Goal: Information Seeking & Learning: Learn about a topic

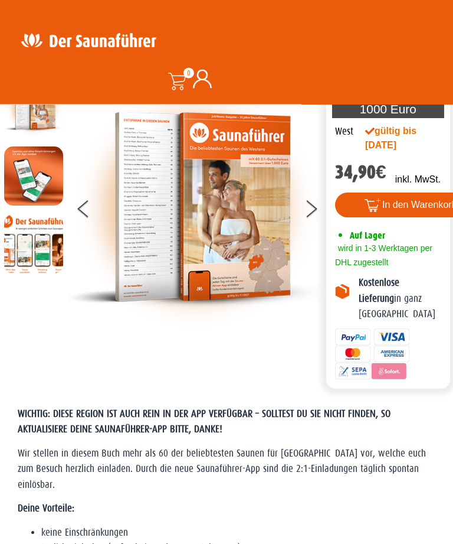
scroll to position [68, 0]
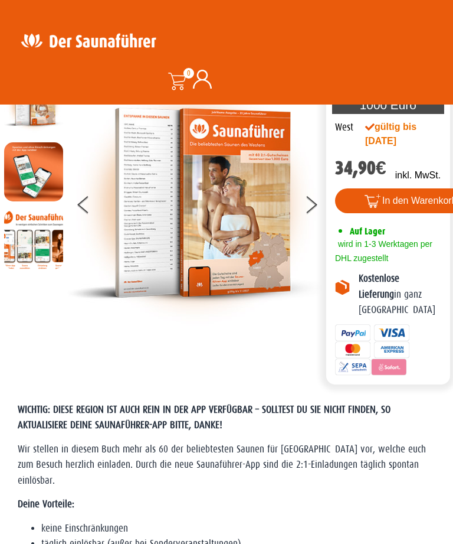
click at [315, 213] on button at bounding box center [319, 207] width 30 height 30
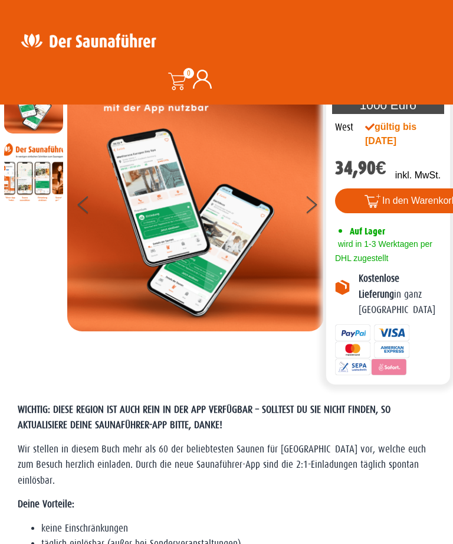
click at [308, 217] on button at bounding box center [319, 207] width 30 height 30
click at [297, 201] on img at bounding box center [195, 202] width 257 height 257
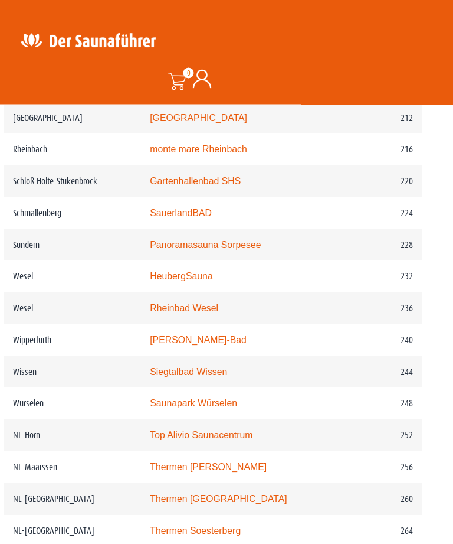
scroll to position [2291, 12]
click at [188, 430] on link "Top Alivio Saunacentrum" at bounding box center [202, 435] width 103 height 10
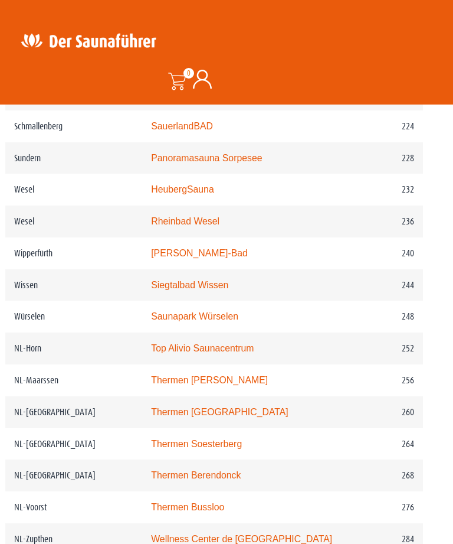
scroll to position [2425, 12]
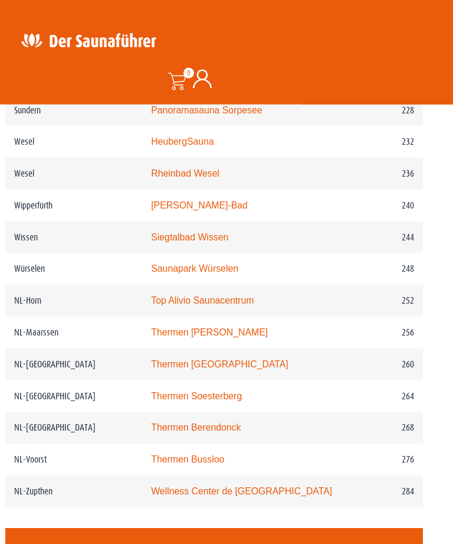
click at [200, 285] on td "Top Alivio Saunacentrum" at bounding box center [245, 301] width 206 height 32
click at [204, 295] on link "Top Alivio Saunacentrum" at bounding box center [202, 300] width 103 height 10
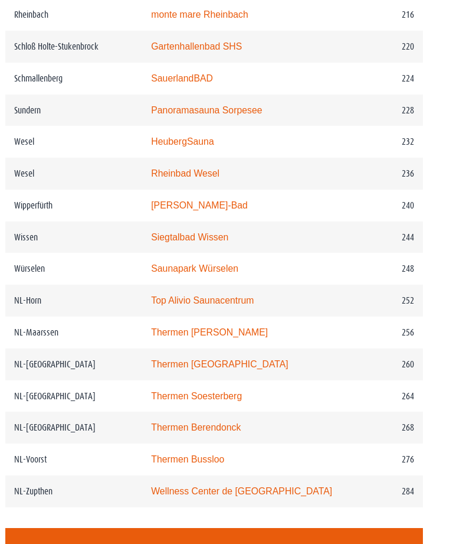
scroll to position [2464, 12]
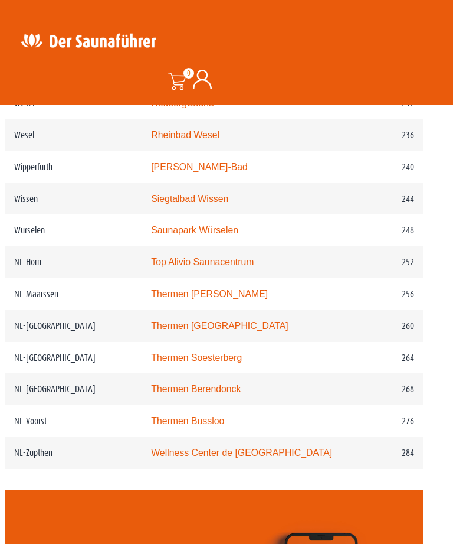
click at [194, 289] on link "Thermen Maarssen" at bounding box center [209, 294] width 117 height 10
click at [190, 289] on link "Thermen Maarssen" at bounding box center [209, 294] width 117 height 10
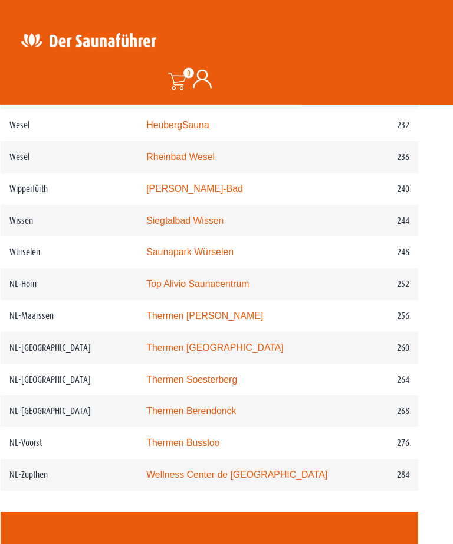
scroll to position [2382, 20]
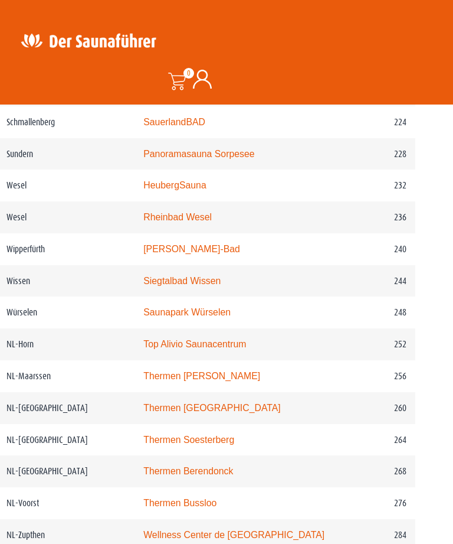
click at [219, 466] on link "Thermen Berendonck" at bounding box center [188, 471] width 90 height 10
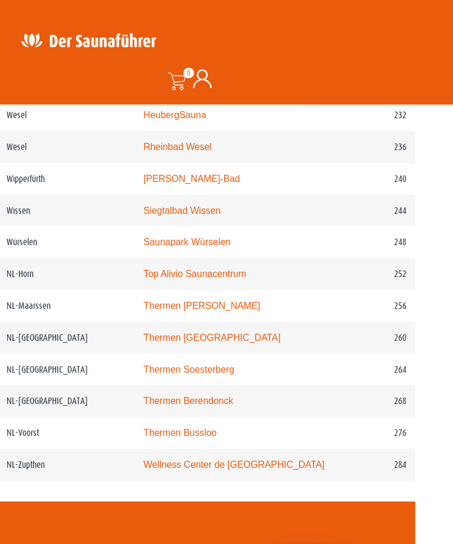
scroll to position [2458, 20]
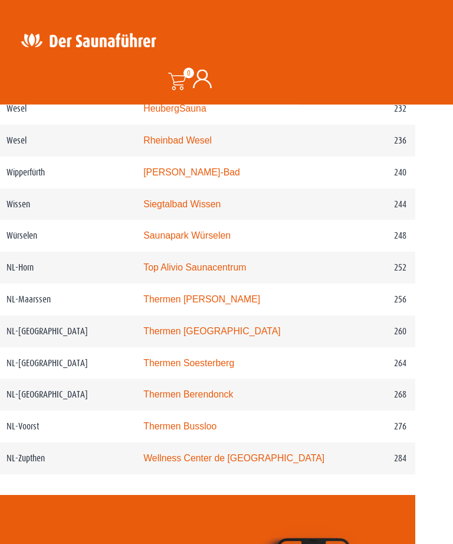
click at [206, 422] on link "Thermen Bussloo" at bounding box center [179, 427] width 73 height 10
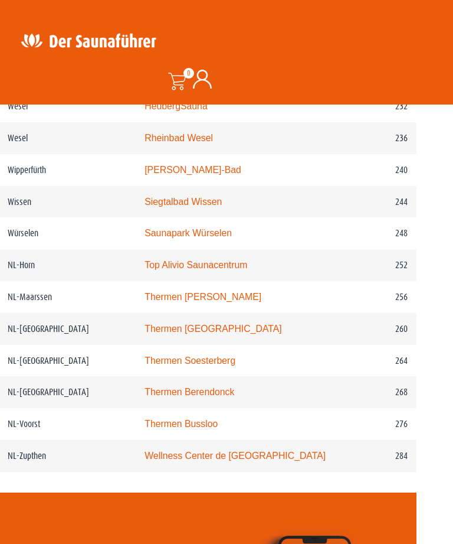
scroll to position [2461, 19]
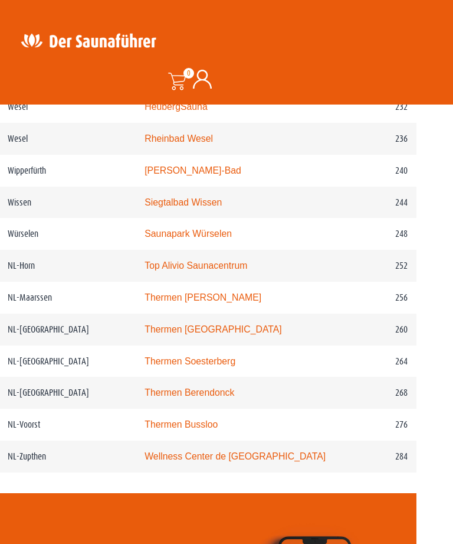
click at [218, 292] on link "Thermen Maarssen" at bounding box center [203, 297] width 117 height 10
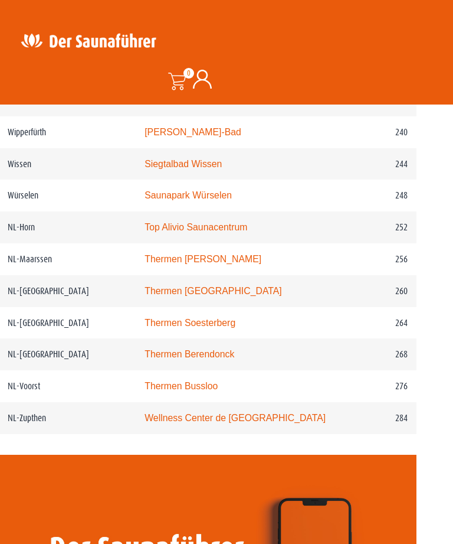
click at [204, 318] on link "Thermen Soesterberg" at bounding box center [190, 323] width 91 height 10
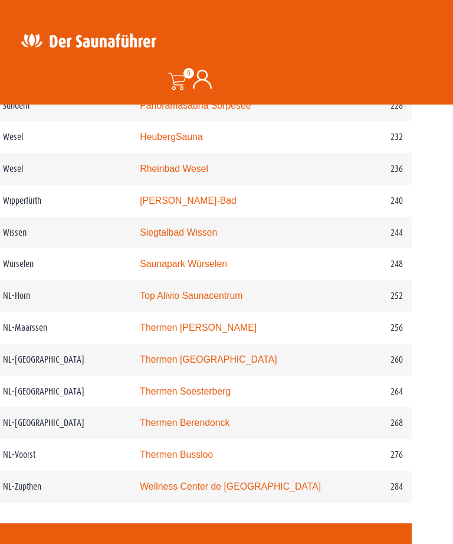
scroll to position [2428, 24]
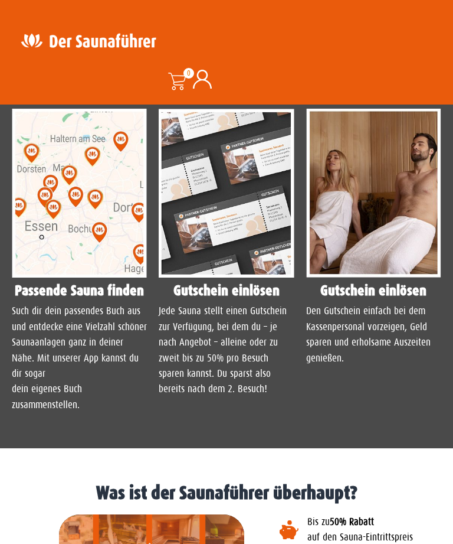
scroll to position [1056, 0]
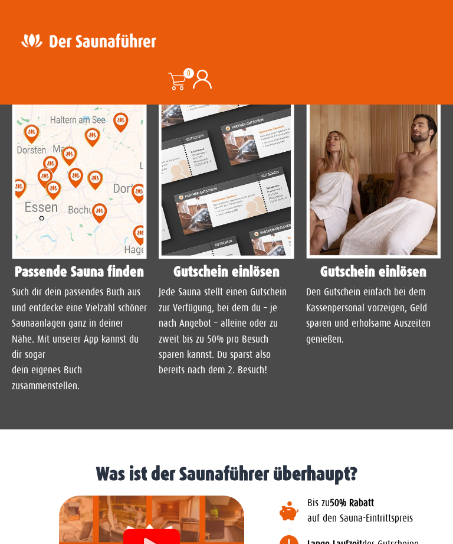
click at [81, 259] on img at bounding box center [79, 174] width 135 height 169
click at [86, 259] on img at bounding box center [79, 174] width 135 height 169
click at [73, 259] on img at bounding box center [79, 174] width 135 height 169
click at [89, 259] on img at bounding box center [79, 174] width 135 height 169
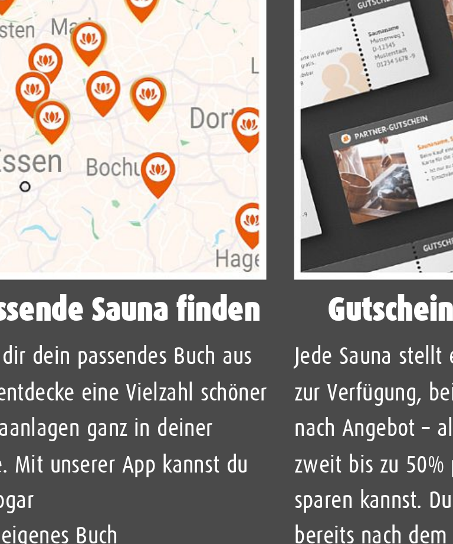
click at [54, 149] on img at bounding box center [79, 174] width 135 height 169
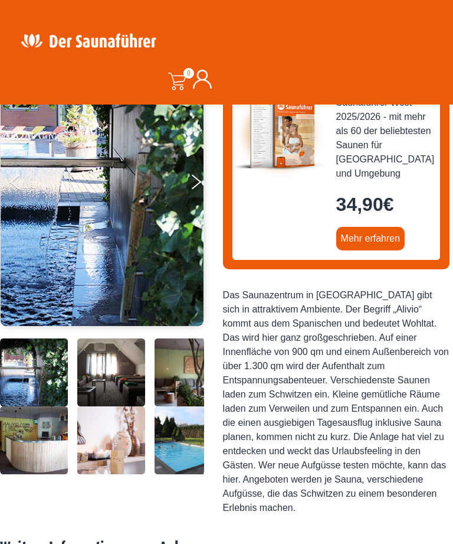
scroll to position [0, 0]
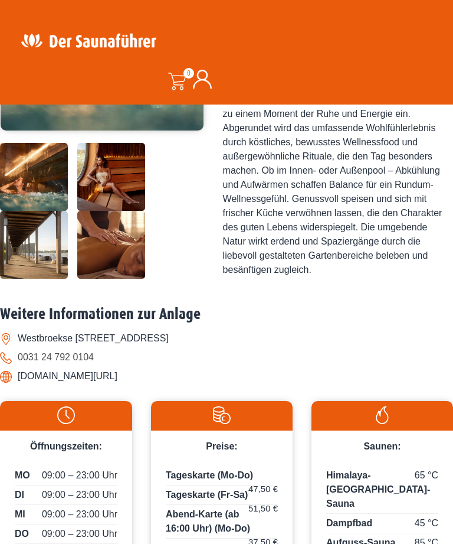
scroll to position [353, 0]
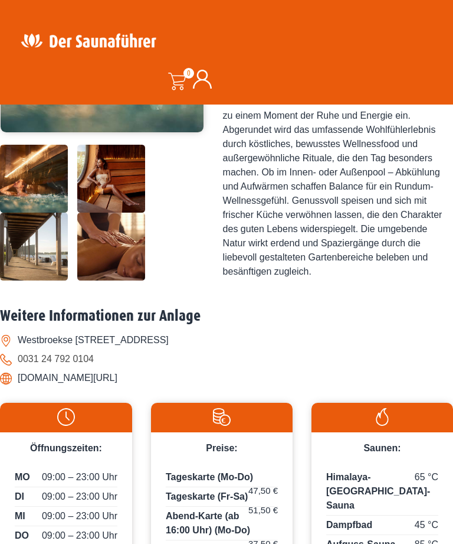
click at [11, 349] on li "Westbroekse [STREET_ADDRESS]" at bounding box center [226, 340] width 453 height 19
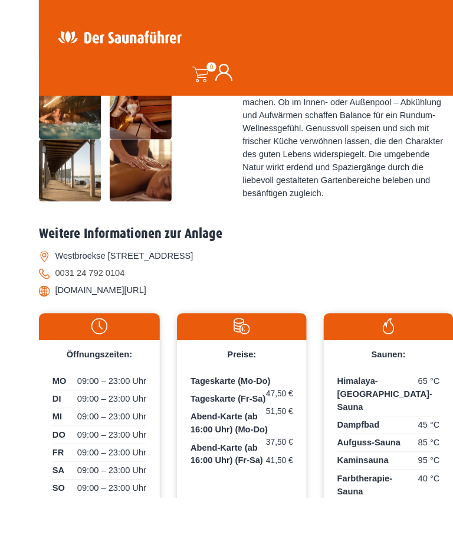
scroll to position [447, 0]
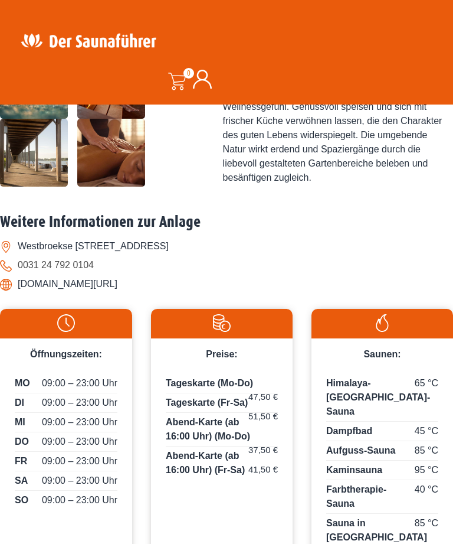
click at [45, 256] on li "Westbroekse [STREET_ADDRESS]" at bounding box center [226, 246] width 453 height 19
click at [15, 256] on li "Westbroekse Binnenweg 2 a, 3612 AH Tienhoven" at bounding box center [226, 246] width 453 height 19
click at [211, 256] on li "Westbroekse Binnenweg 2 a, 3612 AH Tienhoven" at bounding box center [226, 246] width 453 height 19
copy li "Tienhoven"
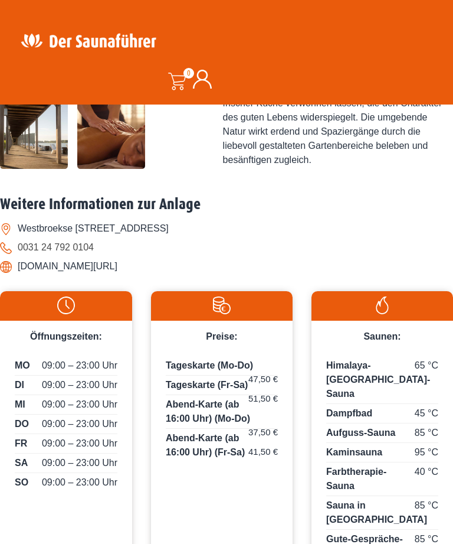
scroll to position [455, 0]
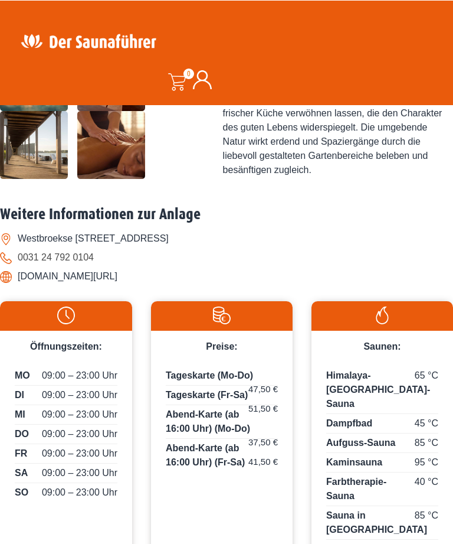
click at [71, 285] on li "www.thermenmaarssen.de/" at bounding box center [226, 275] width 453 height 19
click at [15, 285] on li "www.thermenmaarssen.de/" at bounding box center [226, 275] width 453 height 19
click at [203, 178] on div at bounding box center [102, 111] width 205 height 136
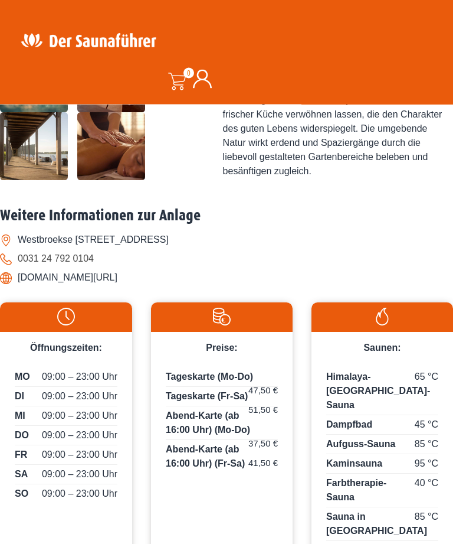
scroll to position [452, 0]
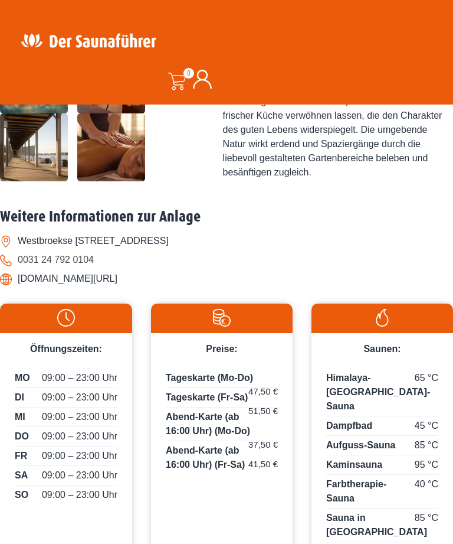
click at [57, 288] on li "www.thermenmaarssen.de/" at bounding box center [226, 278] width 453 height 19
click at [22, 288] on li "www.thermenmaarssen.de/" at bounding box center [226, 278] width 453 height 19
click at [252, 269] on li "0031 24 792 0104" at bounding box center [226, 259] width 453 height 19
click at [288, 226] on h2 "Weitere Informationen zur Anlage" at bounding box center [226, 217] width 453 height 18
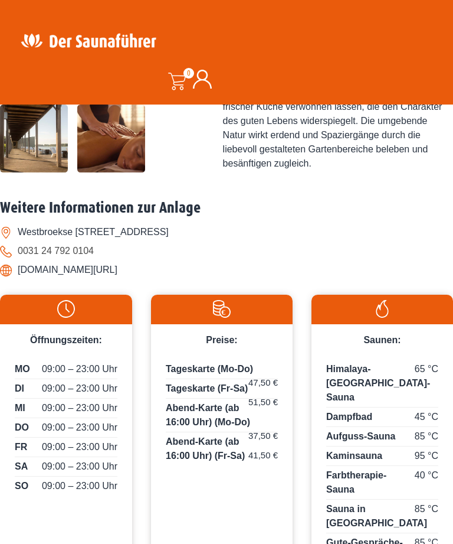
scroll to position [460, 0]
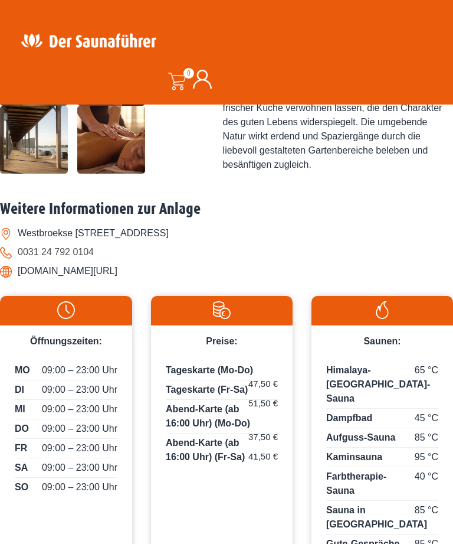
click at [5, 280] on li "www.thermenmaarssen.de/" at bounding box center [226, 271] width 453 height 19
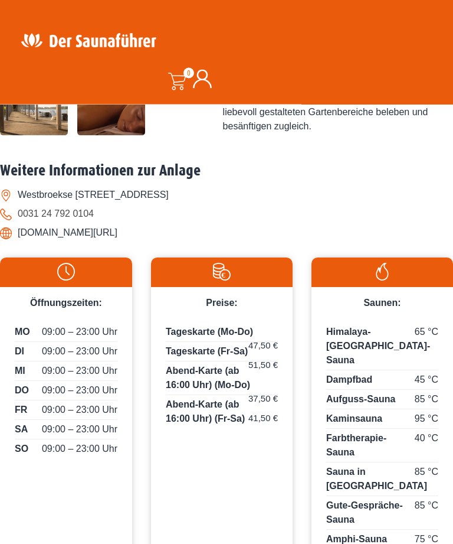
scroll to position [500, 0]
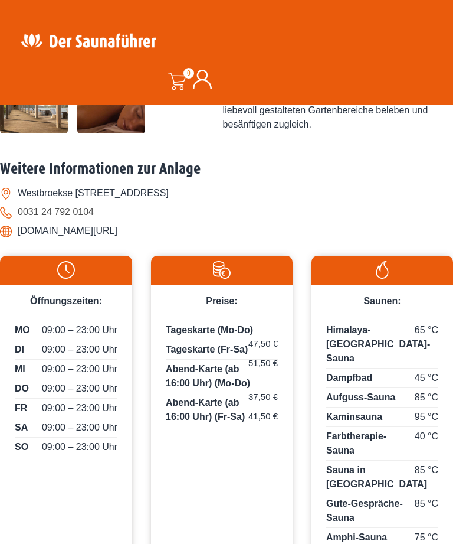
click at [61, 240] on li "www.thermenmaarssen.de/" at bounding box center [226, 230] width 453 height 19
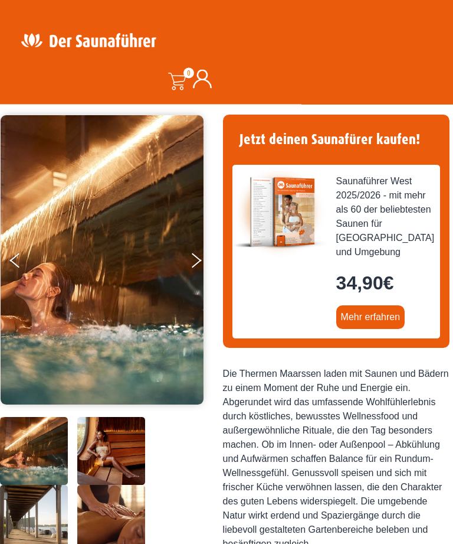
scroll to position [0, 0]
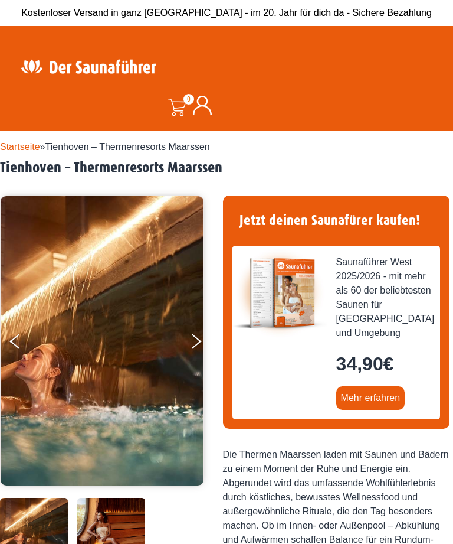
click at [201, 344] on button "Next" at bounding box center [205, 344] width 30 height 30
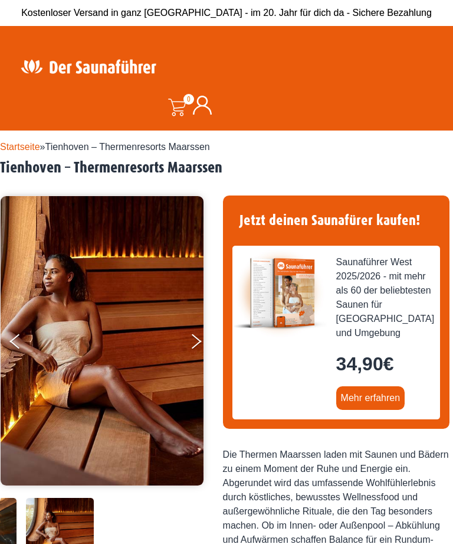
click at [192, 338] on button "Next" at bounding box center [205, 344] width 30 height 30
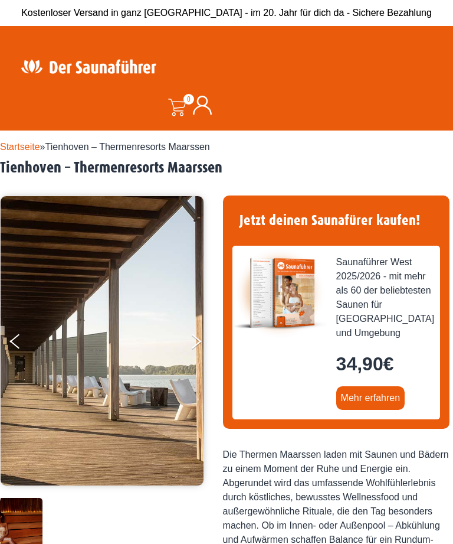
click at [197, 335] on button "Next" at bounding box center [205, 344] width 30 height 30
click at [200, 338] on button "Next" at bounding box center [205, 344] width 30 height 30
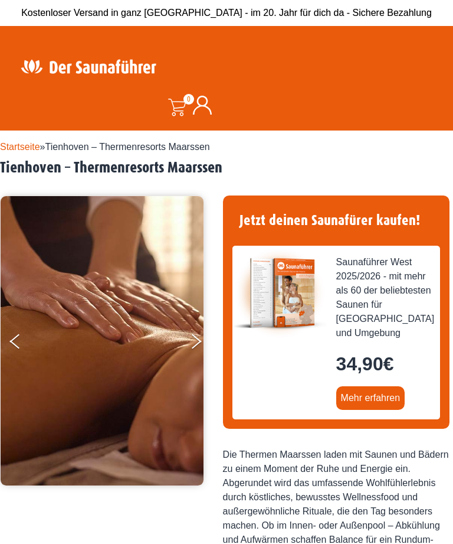
click at [200, 335] on button "Next" at bounding box center [205, 344] width 30 height 30
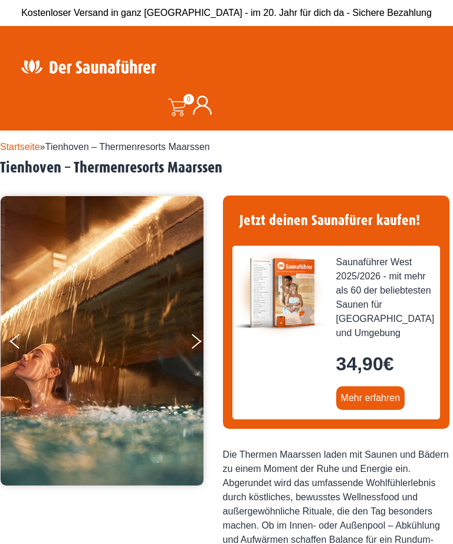
click at [200, 331] on button "Next" at bounding box center [205, 344] width 30 height 30
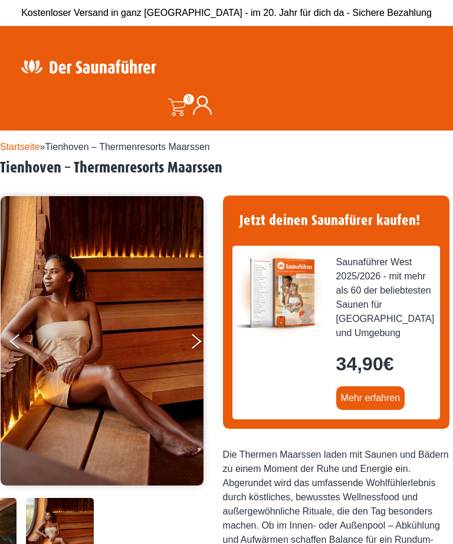
click at [200, 332] on button "Next" at bounding box center [205, 344] width 30 height 30
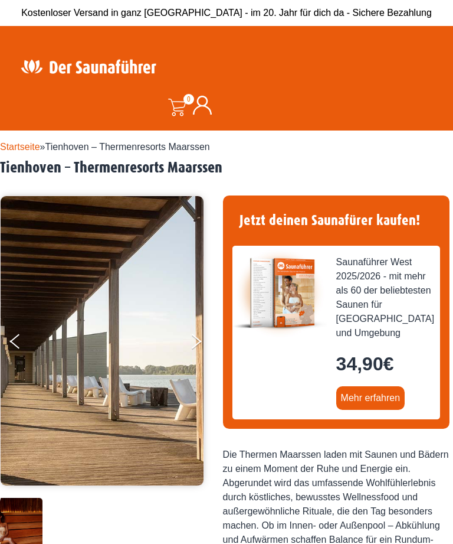
click at [201, 330] on button "Next" at bounding box center [205, 344] width 30 height 30
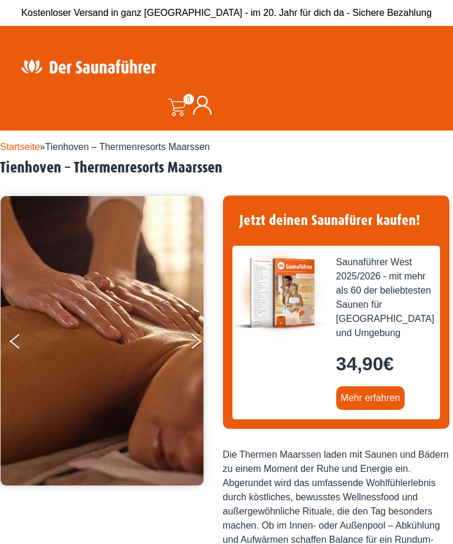
click at [203, 329] on button "Next" at bounding box center [205, 344] width 30 height 30
click at [202, 331] on button "Next" at bounding box center [205, 344] width 30 height 30
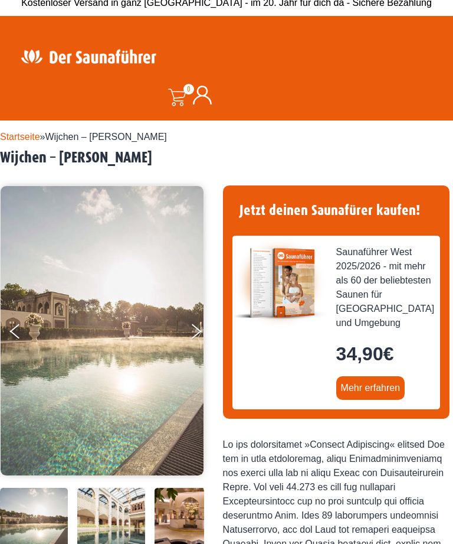
scroll to position [12, 0]
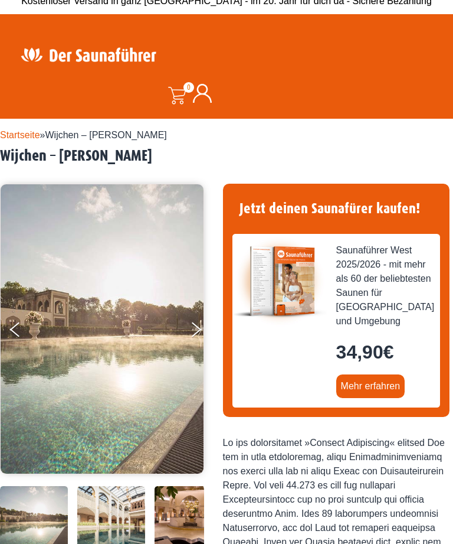
click at [195, 342] on button "Next" at bounding box center [205, 332] width 30 height 30
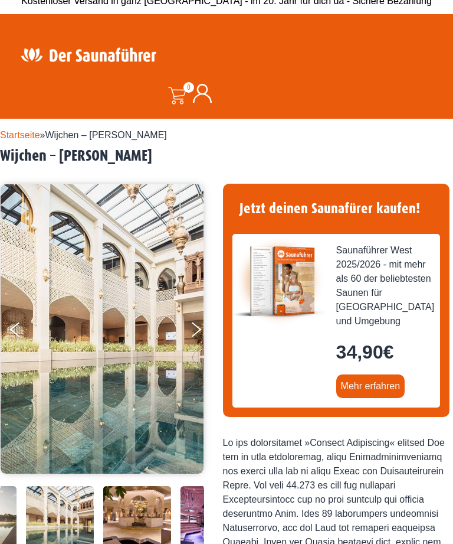
click at [202, 337] on button "Next" at bounding box center [205, 332] width 30 height 30
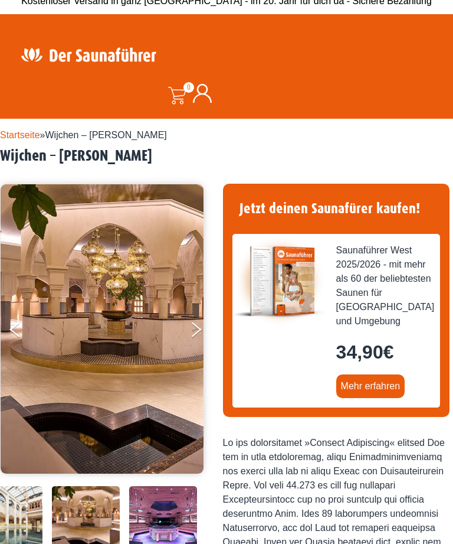
click at [207, 333] on button "Next" at bounding box center [205, 332] width 30 height 30
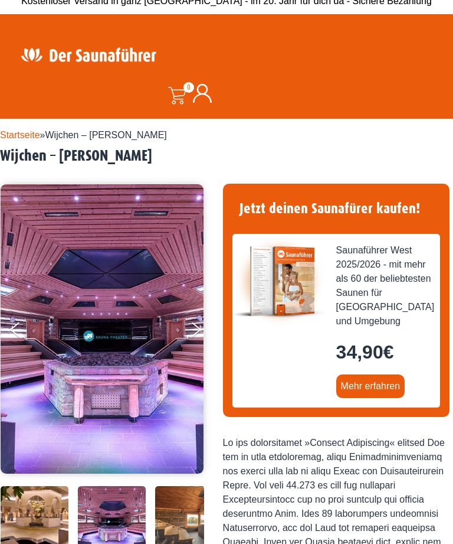
click at [208, 328] on button "Next" at bounding box center [205, 332] width 30 height 30
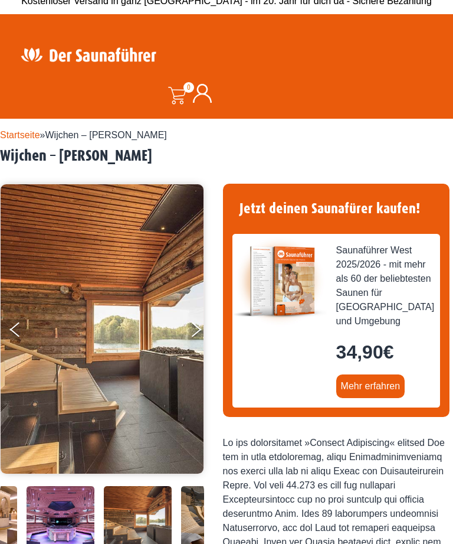
click at [203, 326] on button "Next" at bounding box center [205, 332] width 30 height 30
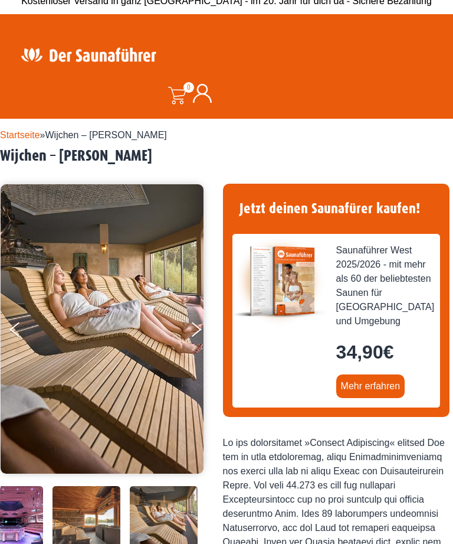
click at [202, 325] on button "Next" at bounding box center [205, 332] width 30 height 30
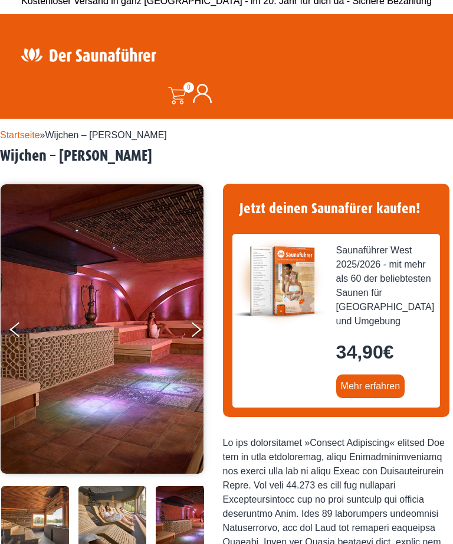
click at [207, 325] on button "Next" at bounding box center [205, 332] width 30 height 30
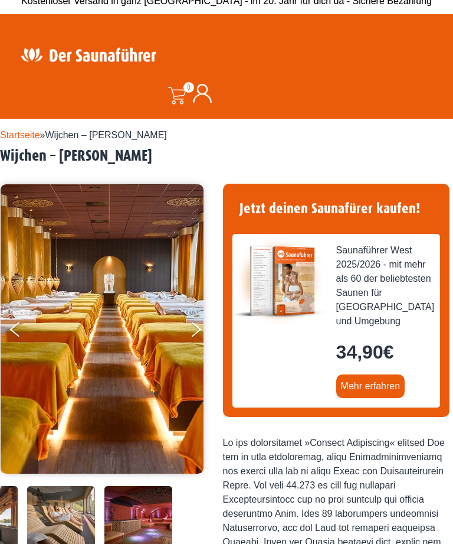
click at [208, 326] on button "Next" at bounding box center [205, 332] width 30 height 30
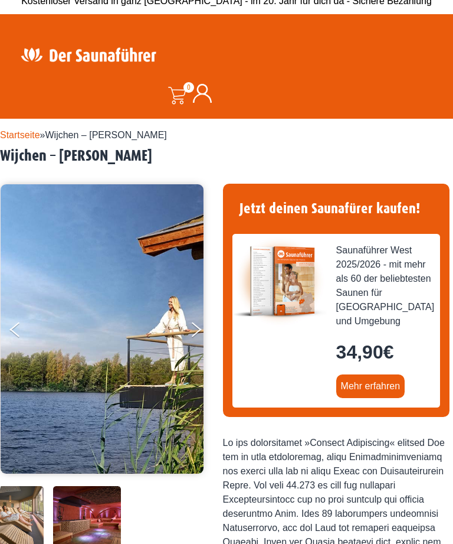
click at [206, 324] on button "Next" at bounding box center [205, 332] width 30 height 30
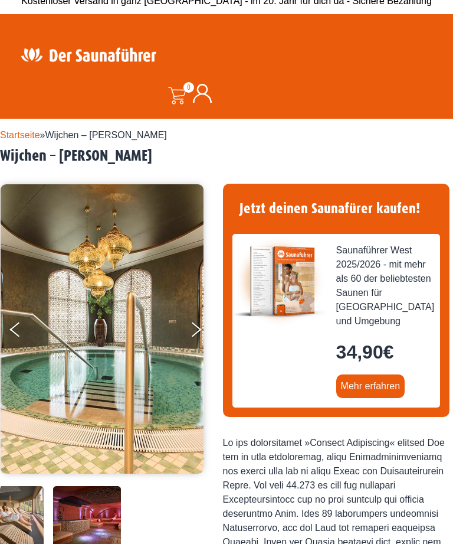
click at [199, 325] on button "Next" at bounding box center [205, 332] width 30 height 30
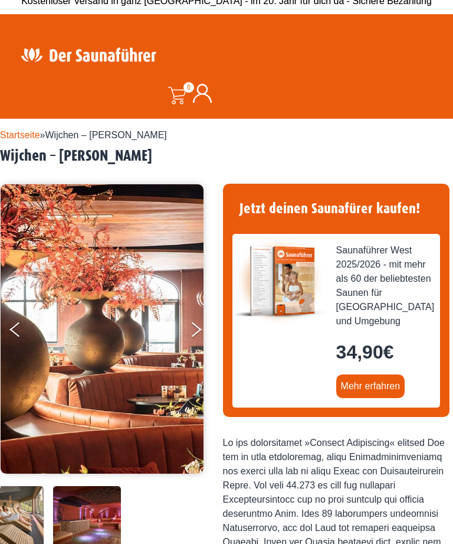
click at [194, 325] on icon "Next" at bounding box center [197, 326] width 10 height 8
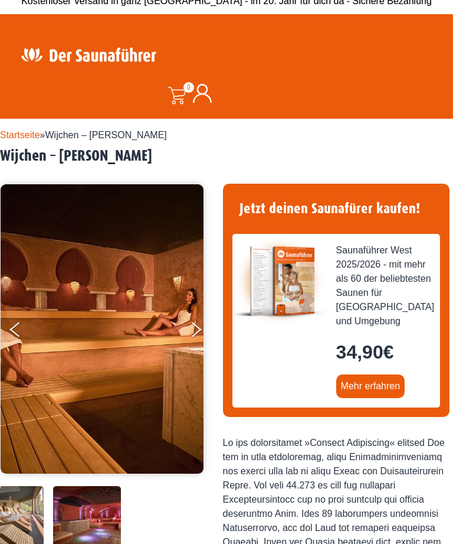
click at [197, 324] on button "Next" at bounding box center [205, 332] width 30 height 30
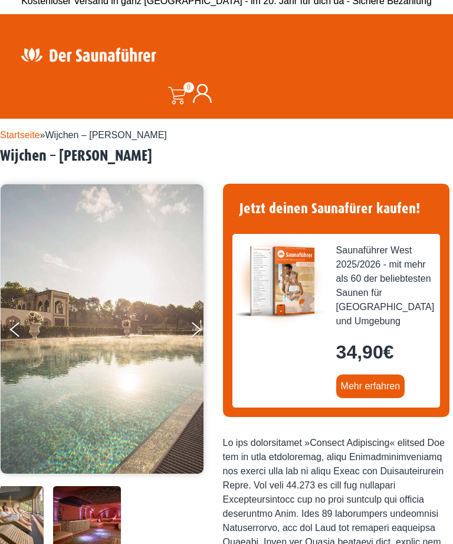
click at [200, 326] on button "Next" at bounding box center [205, 332] width 30 height 30
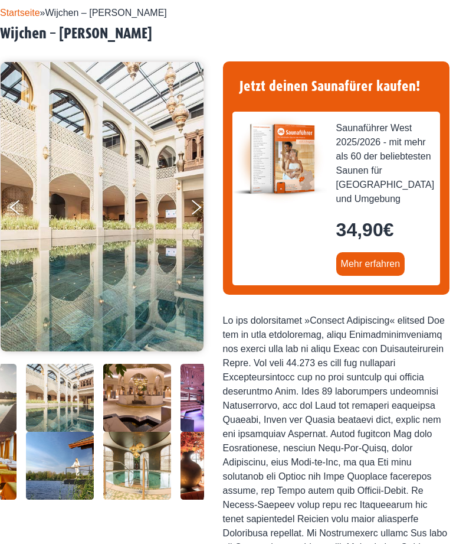
scroll to position [0, 0]
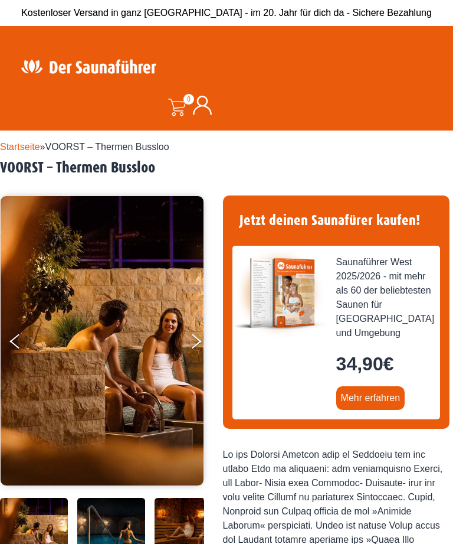
click at [195, 338] on button "Next" at bounding box center [205, 344] width 30 height 30
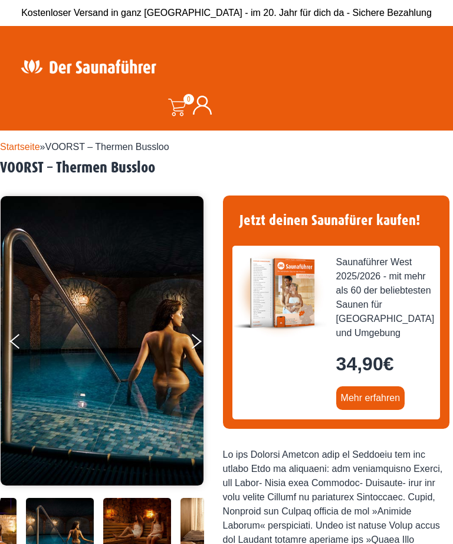
click at [197, 332] on button "Next" at bounding box center [205, 344] width 30 height 30
click at [197, 338] on icon "Next" at bounding box center [197, 338] width 10 height 8
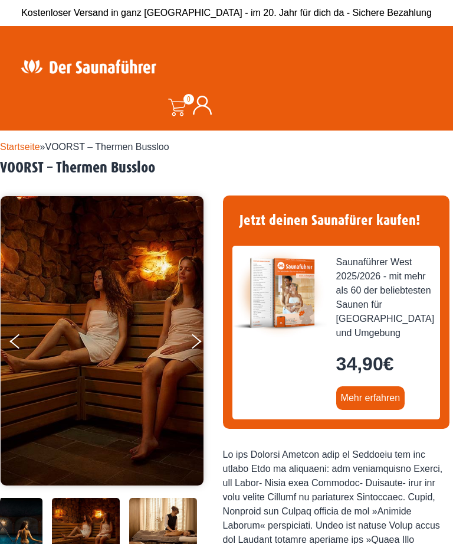
click at [198, 345] on button "Next" at bounding box center [205, 344] width 30 height 30
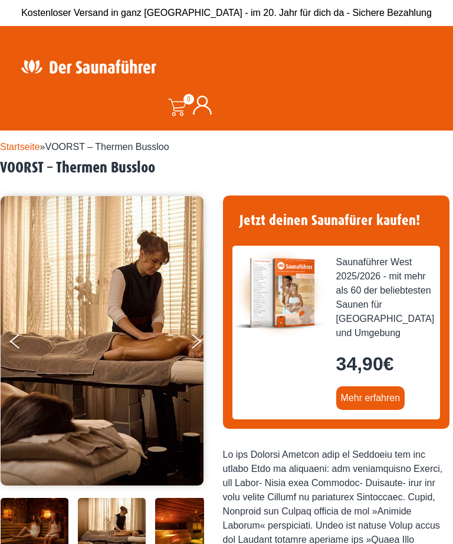
click at [195, 339] on button "Next" at bounding box center [205, 344] width 30 height 30
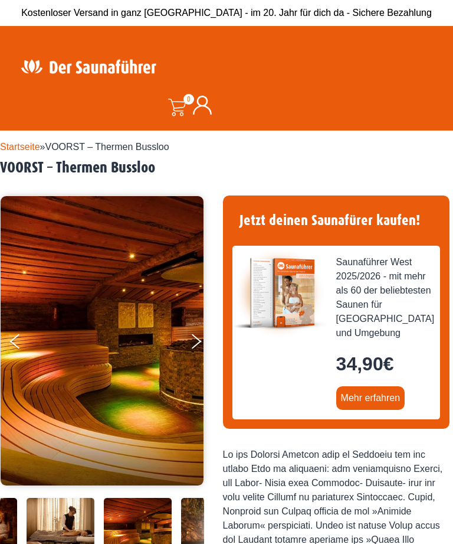
click at [197, 348] on button "Next" at bounding box center [205, 344] width 30 height 30
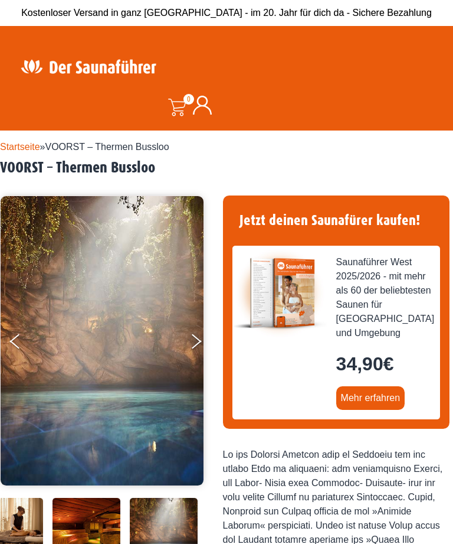
click at [206, 342] on button "Next" at bounding box center [205, 344] width 30 height 30
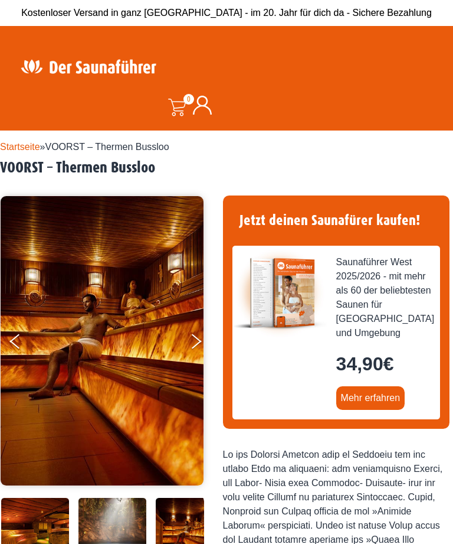
click at [203, 342] on button "Next" at bounding box center [205, 344] width 30 height 30
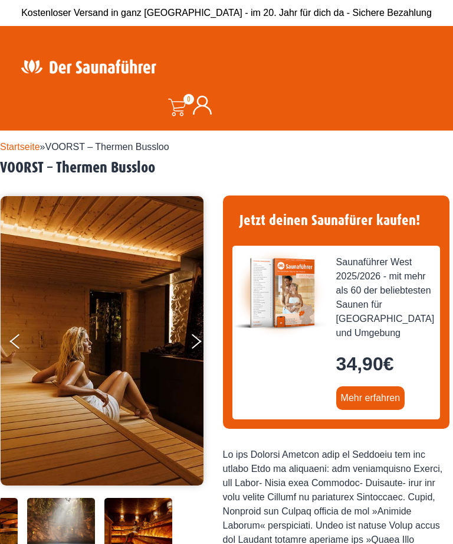
click at [206, 342] on button "Next" at bounding box center [205, 344] width 30 height 30
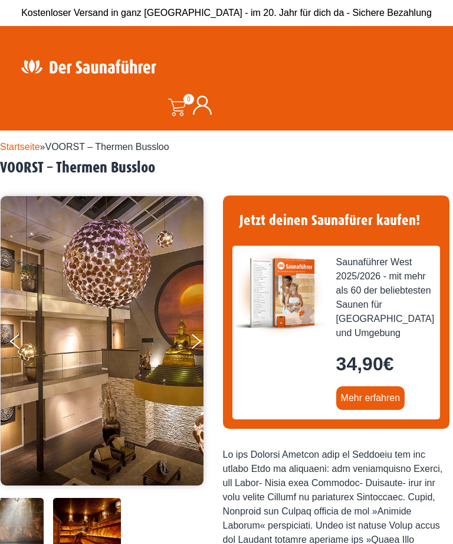
click at [206, 339] on button "Next" at bounding box center [205, 344] width 30 height 30
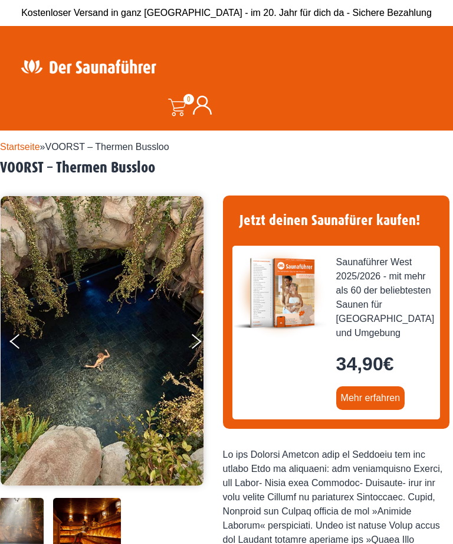
click at [205, 338] on button "Next" at bounding box center [205, 344] width 30 height 30
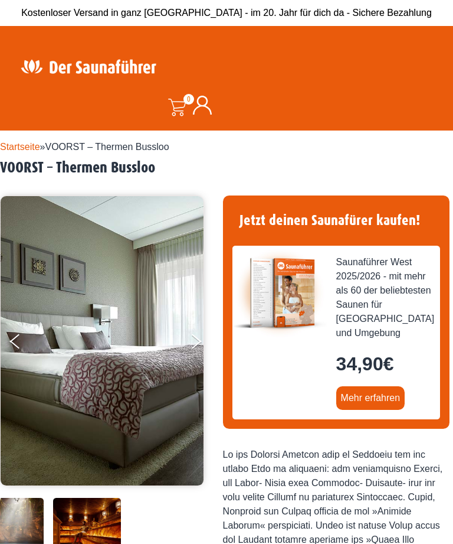
click at [16, 348] on button "Previous" at bounding box center [25, 344] width 30 height 30
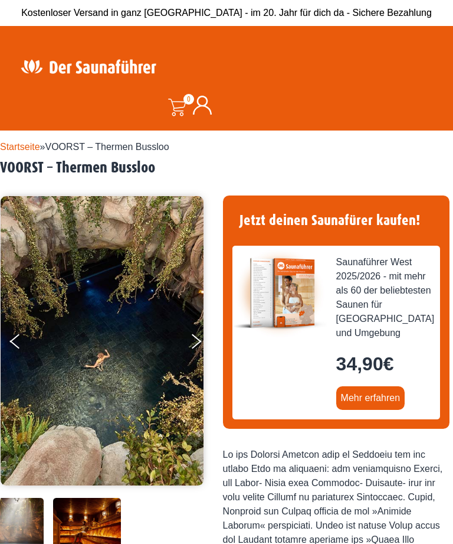
click at [195, 343] on icon "Next" at bounding box center [197, 344] width 10 height 8
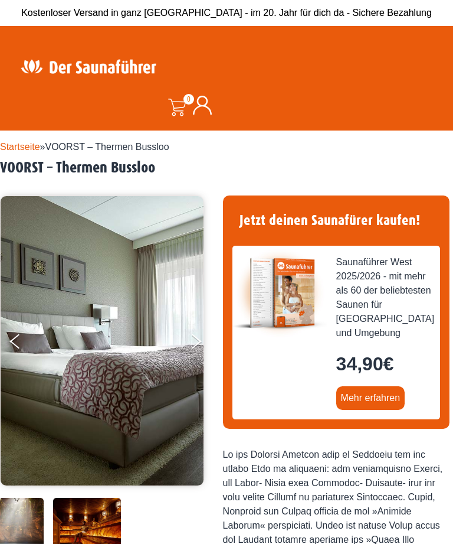
click at [188, 348] on img at bounding box center [102, 340] width 203 height 289
click at [187, 339] on img at bounding box center [102, 340] width 203 height 289
click at [198, 338] on button "Next" at bounding box center [205, 344] width 30 height 30
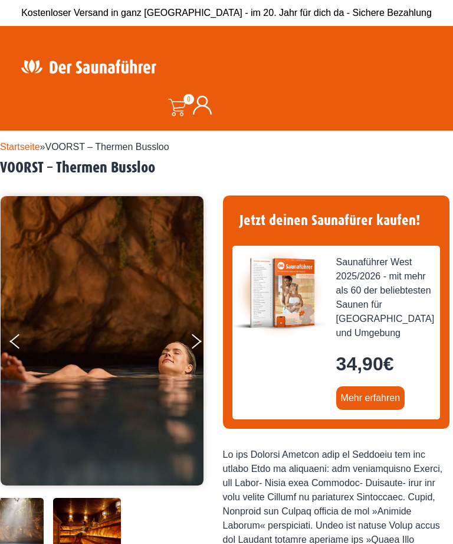
click at [190, 339] on img at bounding box center [102, 340] width 203 height 289
click at [194, 335] on button "Next" at bounding box center [205, 344] width 30 height 30
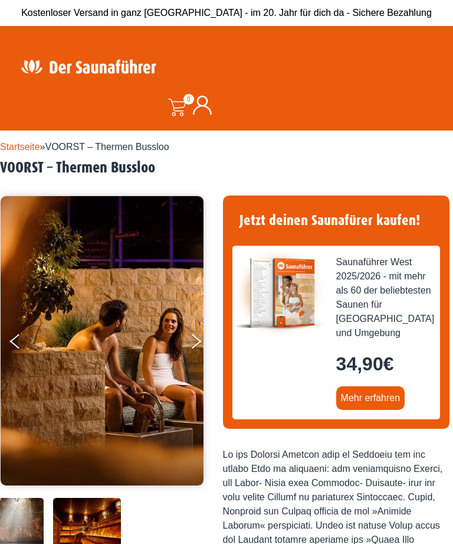
click at [188, 338] on img at bounding box center [102, 340] width 203 height 289
click at [202, 335] on button "Next" at bounding box center [205, 344] width 30 height 30
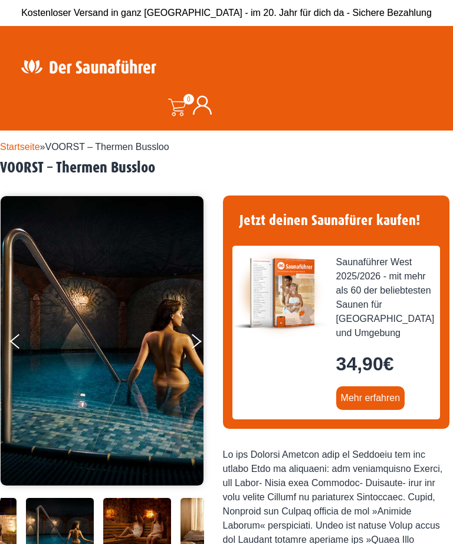
click at [191, 340] on button "Next" at bounding box center [205, 344] width 30 height 30
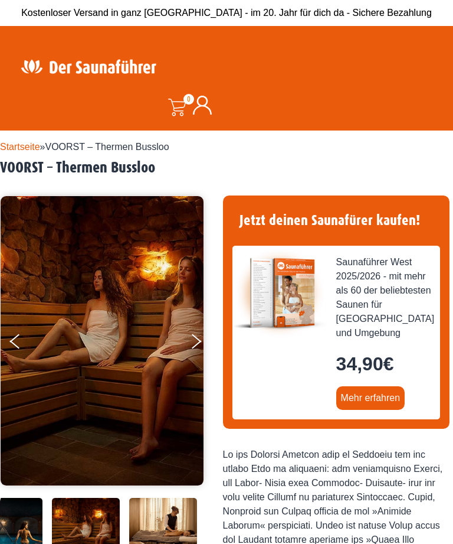
click at [196, 337] on button "Next" at bounding box center [205, 344] width 30 height 30
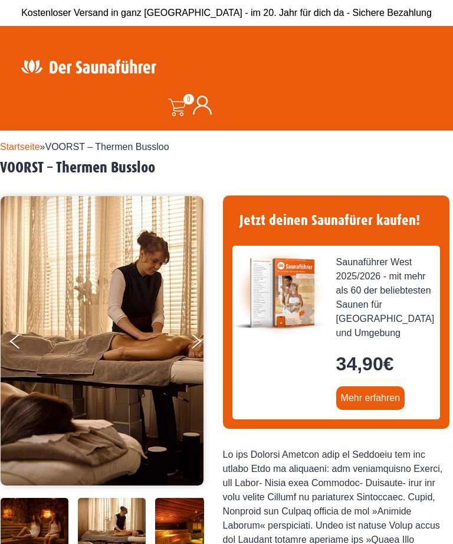
click at [198, 339] on icon "Next" at bounding box center [197, 338] width 10 height 8
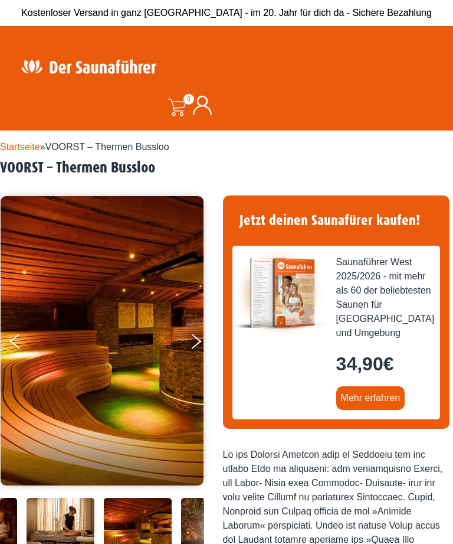
click at [201, 338] on button "Next" at bounding box center [205, 344] width 30 height 30
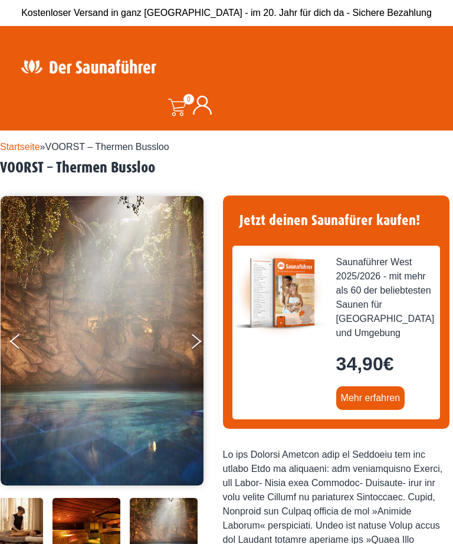
click at [200, 341] on icon "Next" at bounding box center [197, 344] width 10 height 8
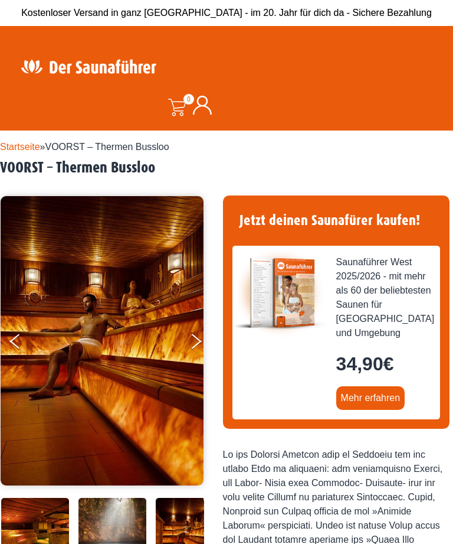
click at [202, 337] on button "Next" at bounding box center [205, 344] width 30 height 30
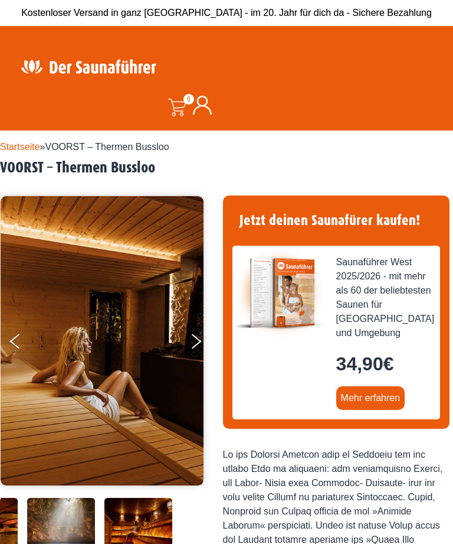
click at [197, 346] on button "Next" at bounding box center [205, 344] width 30 height 30
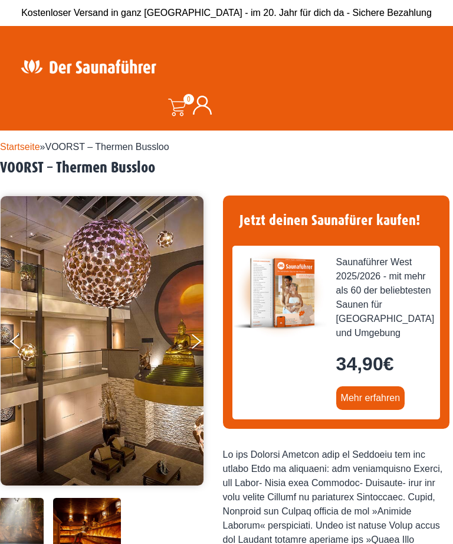
click at [195, 347] on button "Next" at bounding box center [205, 344] width 30 height 30
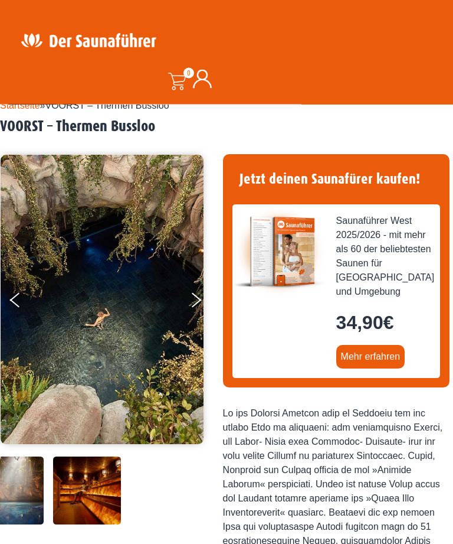
click at [197, 294] on button "Next" at bounding box center [205, 303] width 30 height 30
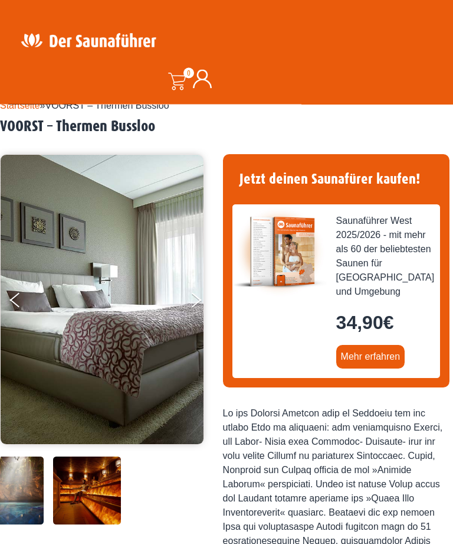
scroll to position [41, 0]
click at [200, 300] on button "Next" at bounding box center [205, 303] width 30 height 30
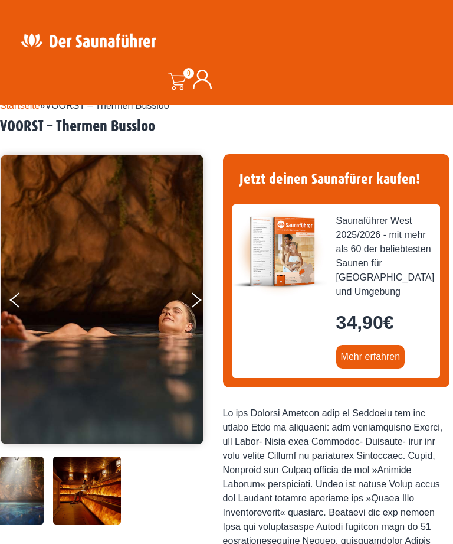
click at [197, 298] on icon "Next" at bounding box center [197, 296] width 10 height 8
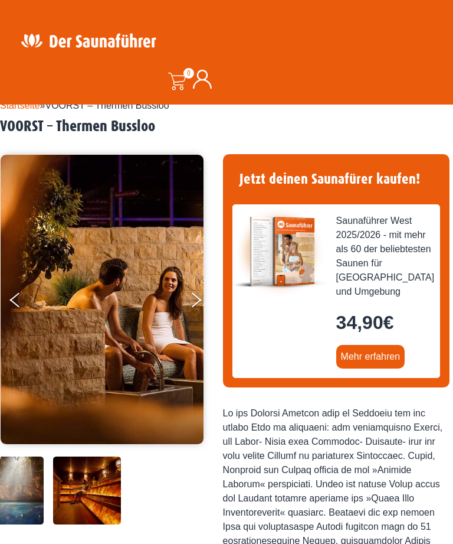
click at [191, 279] on img at bounding box center [102, 299] width 203 height 289
click at [184, 299] on img at bounding box center [102, 299] width 203 height 289
click at [194, 289] on button "Next" at bounding box center [205, 303] width 30 height 30
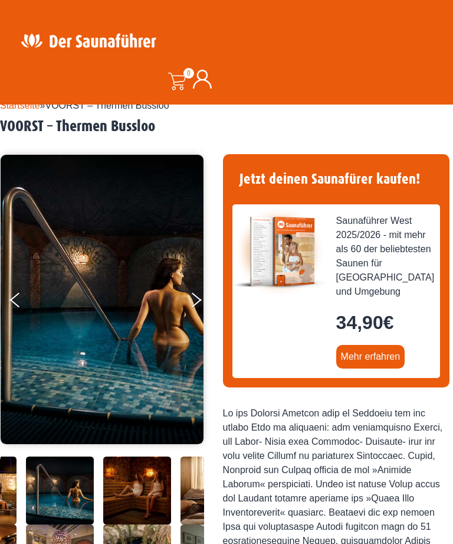
click at [184, 296] on img at bounding box center [102, 299] width 203 height 289
click at [184, 299] on img at bounding box center [102, 299] width 203 height 289
click at [197, 297] on icon "Next" at bounding box center [197, 296] width 10 height 8
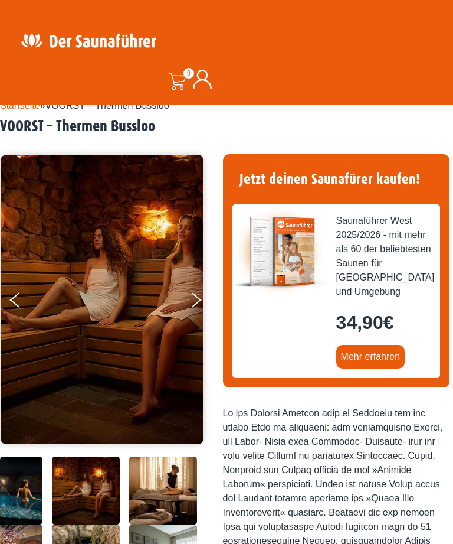
click at [200, 300] on button "Next" at bounding box center [205, 303] width 30 height 30
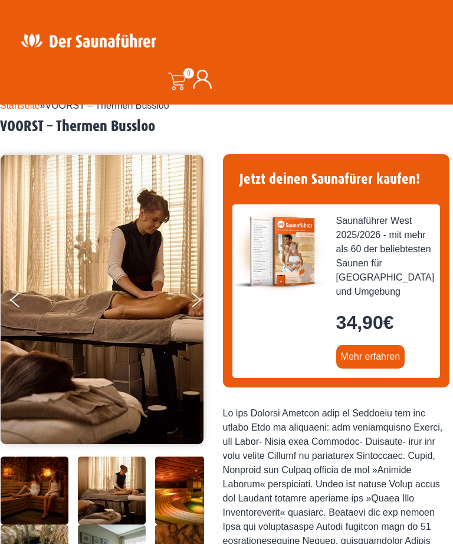
click at [197, 294] on button "Next" at bounding box center [205, 303] width 30 height 30
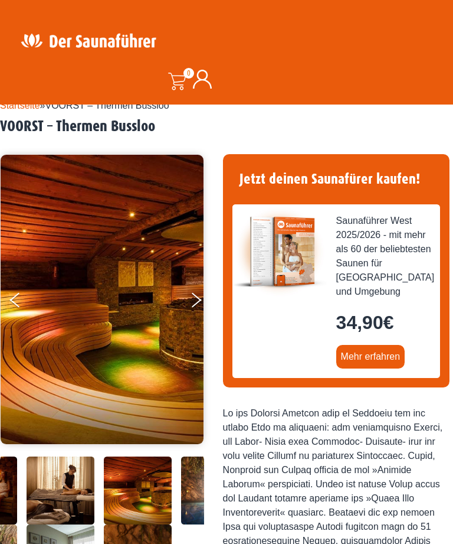
click at [195, 305] on button "Next" at bounding box center [205, 303] width 30 height 30
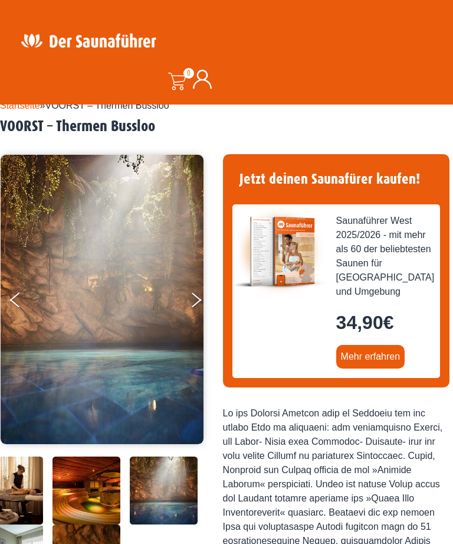
click at [191, 303] on button "Next" at bounding box center [205, 303] width 30 height 30
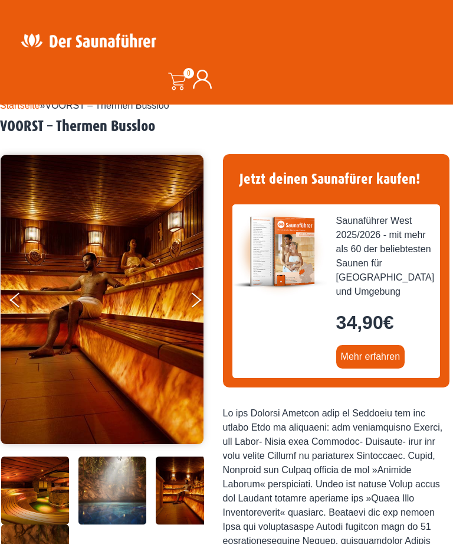
click at [197, 305] on button "Next" at bounding box center [205, 303] width 30 height 30
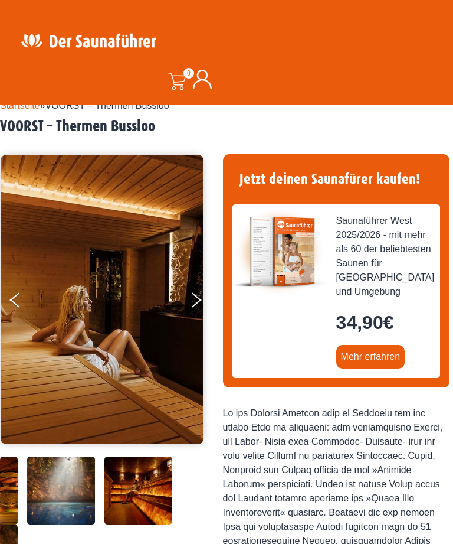
click at [196, 306] on button "Next" at bounding box center [205, 303] width 30 height 30
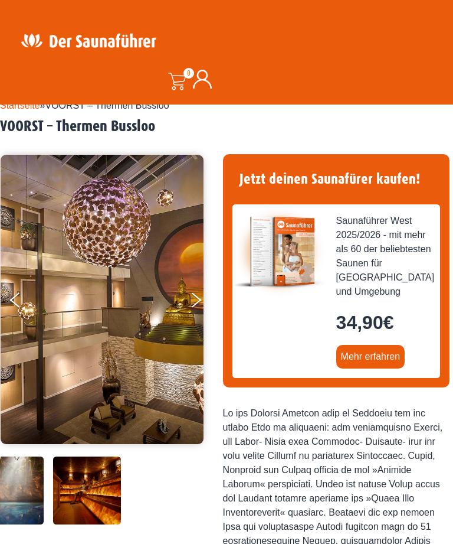
click at [194, 303] on icon "Next" at bounding box center [197, 303] width 10 height 8
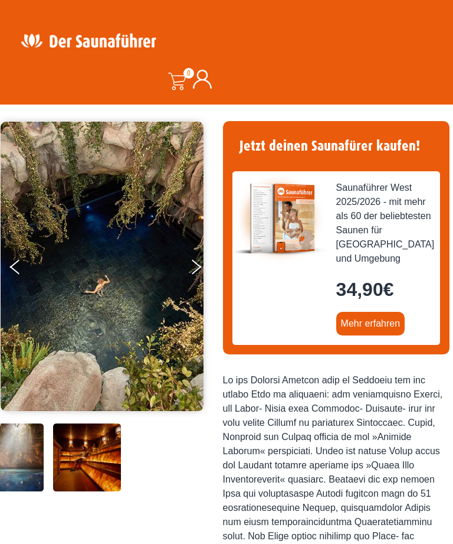
scroll to position [0, 0]
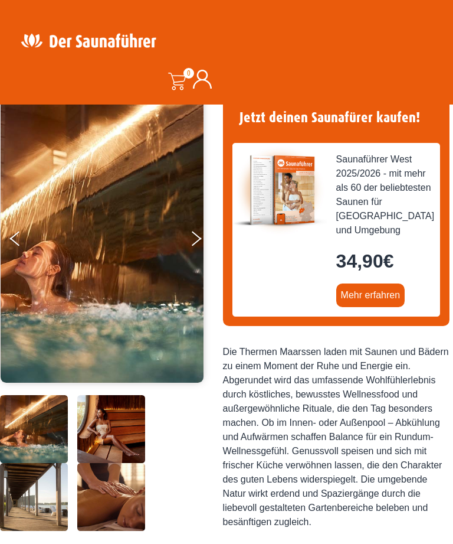
scroll to position [89, 0]
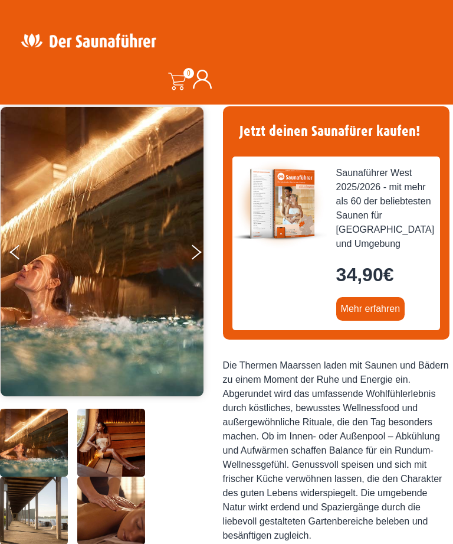
click at [196, 251] on button "Next" at bounding box center [205, 255] width 30 height 30
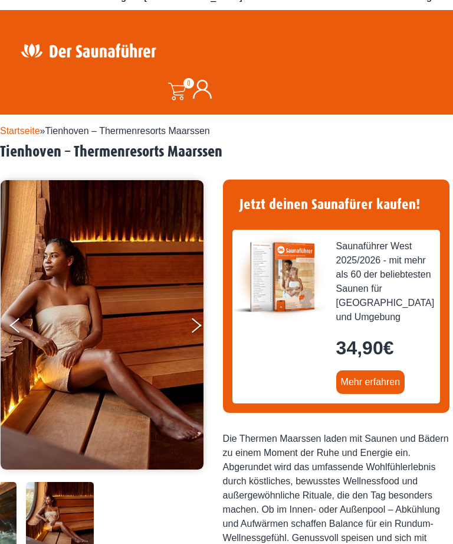
scroll to position [15, 0]
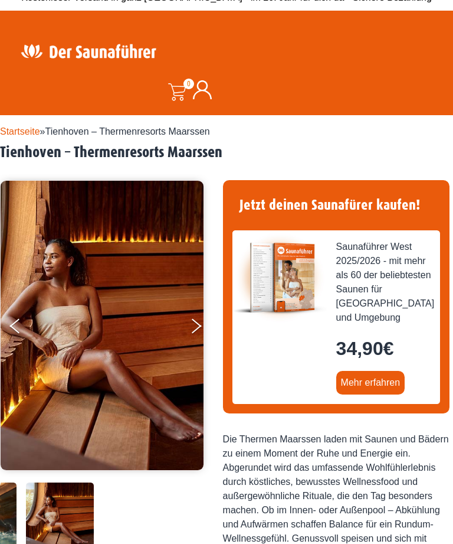
click at [184, 319] on img at bounding box center [102, 325] width 203 height 289
click at [194, 321] on icon "Next" at bounding box center [197, 322] width 10 height 8
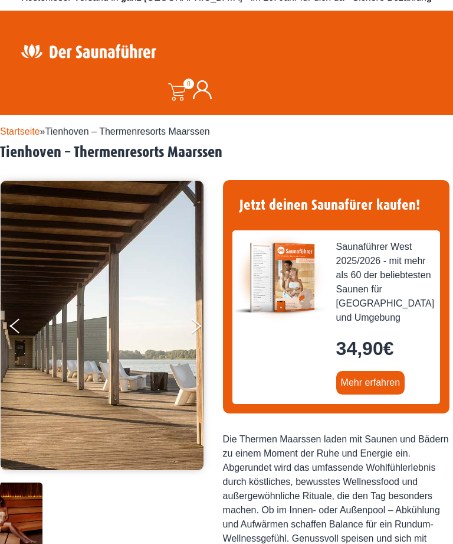
click at [201, 329] on button "Next" at bounding box center [205, 328] width 30 height 30
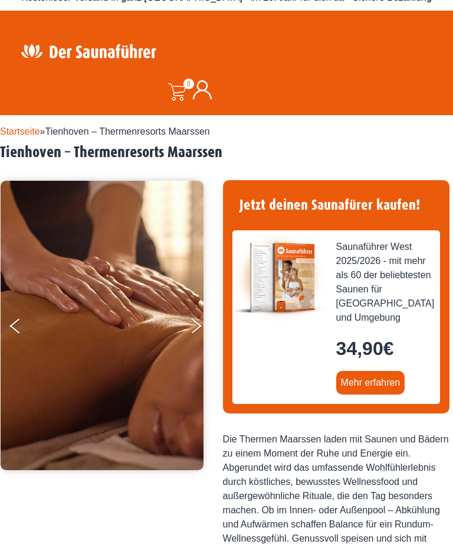
click at [201, 326] on button "Next" at bounding box center [205, 328] width 30 height 30
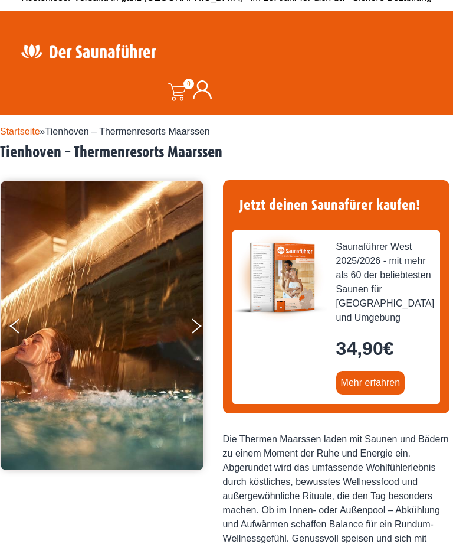
click at [194, 328] on icon "Next" at bounding box center [197, 329] width 10 height 8
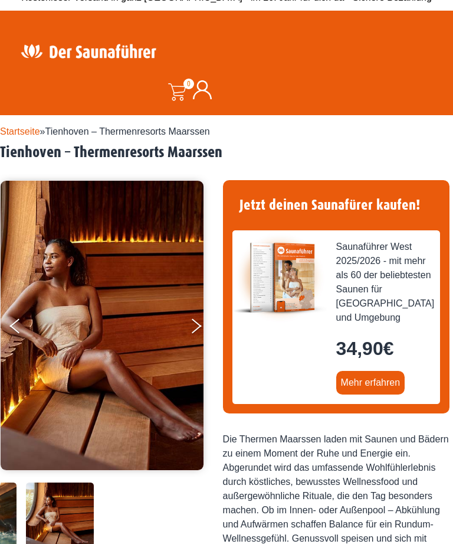
click at [195, 330] on button "Next" at bounding box center [205, 328] width 30 height 30
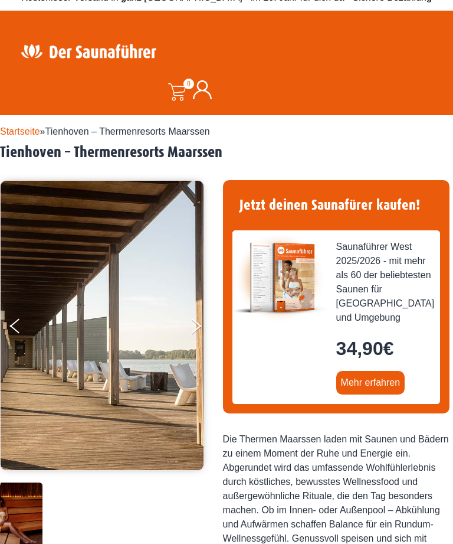
click at [201, 334] on button "Next" at bounding box center [205, 328] width 30 height 30
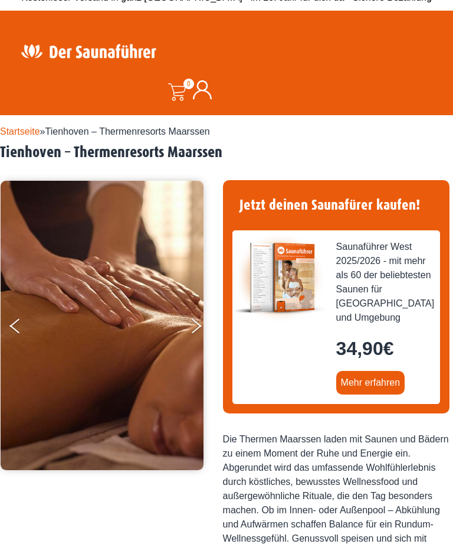
click at [200, 330] on button "Next" at bounding box center [205, 328] width 30 height 30
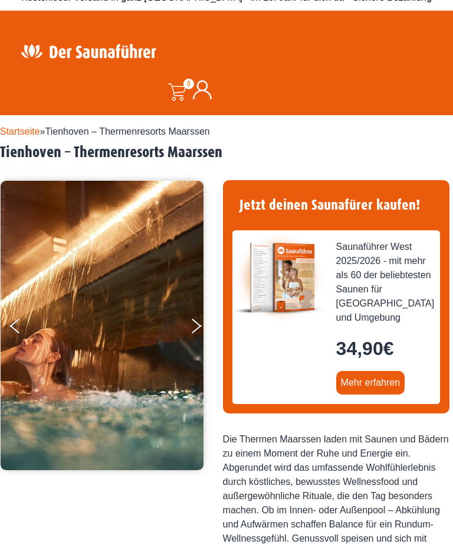
click at [202, 322] on button "Next" at bounding box center [205, 328] width 30 height 30
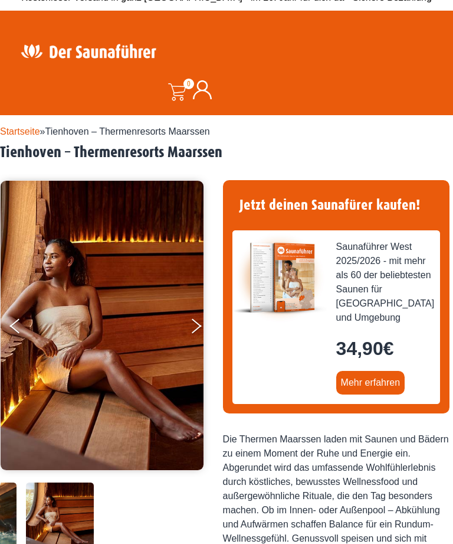
click at [204, 326] on button "Next" at bounding box center [205, 328] width 30 height 30
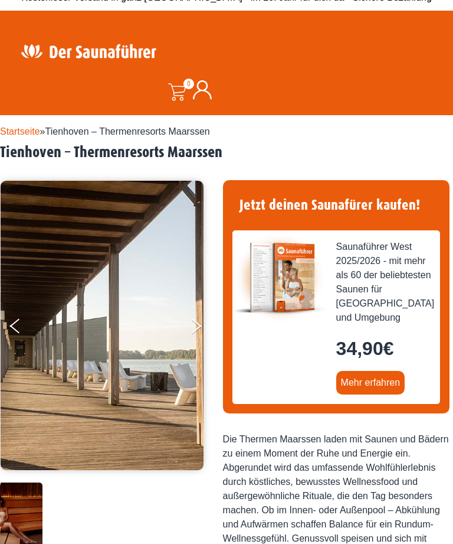
click at [202, 324] on button "Next" at bounding box center [205, 328] width 30 height 30
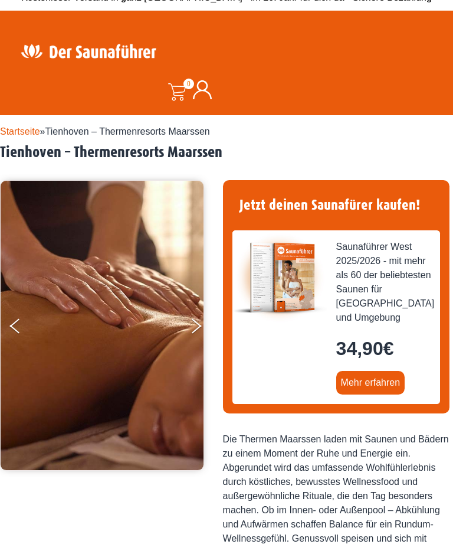
click at [193, 325] on button "Next" at bounding box center [205, 328] width 30 height 30
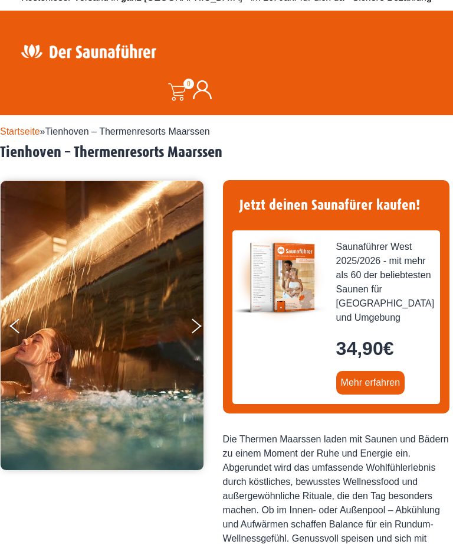
click at [195, 325] on button "Next" at bounding box center [205, 328] width 30 height 30
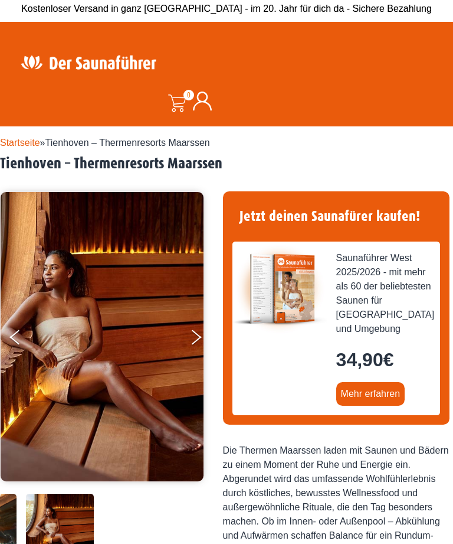
scroll to position [4, 0]
click at [197, 332] on button "Next" at bounding box center [205, 340] width 30 height 30
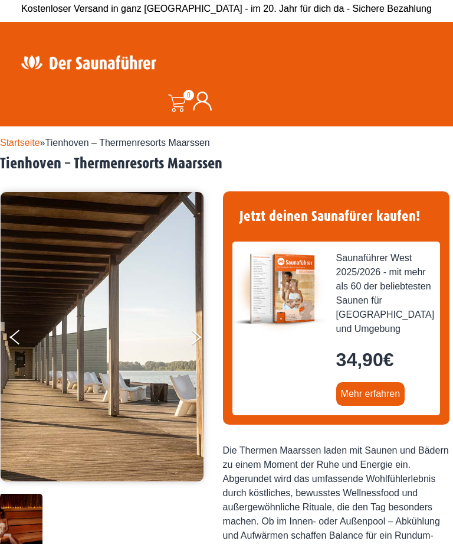
click at [198, 329] on button "Next" at bounding box center [205, 340] width 30 height 30
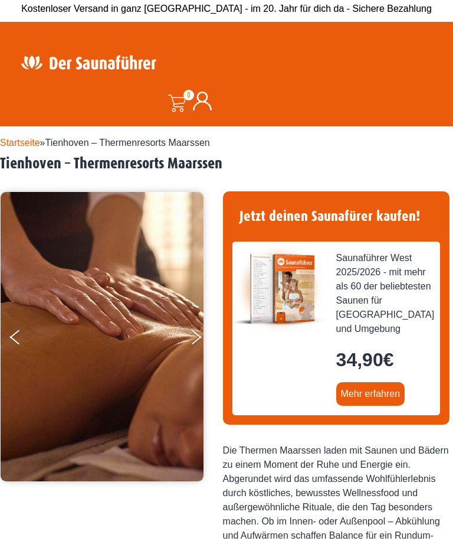
click at [203, 334] on button "Next" at bounding box center [205, 340] width 30 height 30
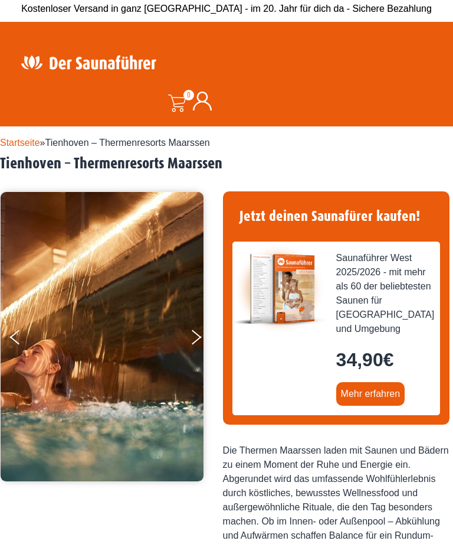
click at [202, 334] on button "Next" at bounding box center [205, 340] width 30 height 30
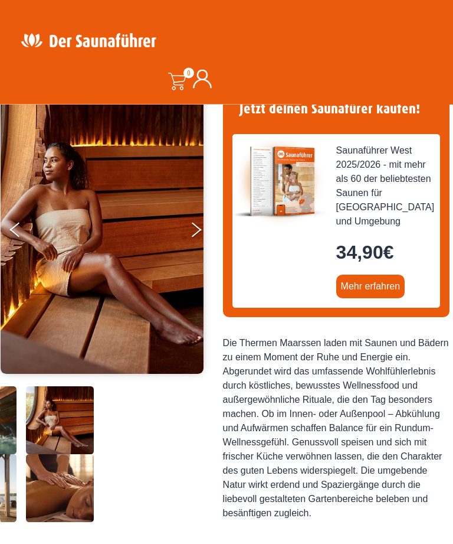
scroll to position [0, 0]
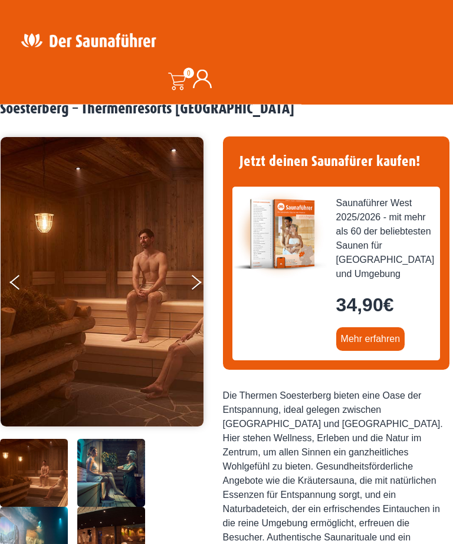
scroll to position [58, 0]
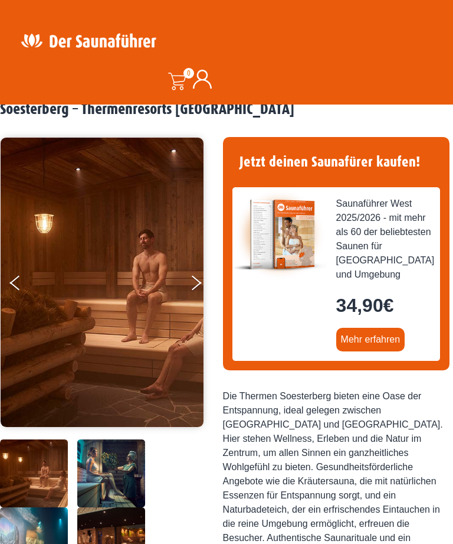
click at [183, 290] on img at bounding box center [102, 282] width 203 height 289
click at [193, 288] on button "Next" at bounding box center [205, 285] width 30 height 30
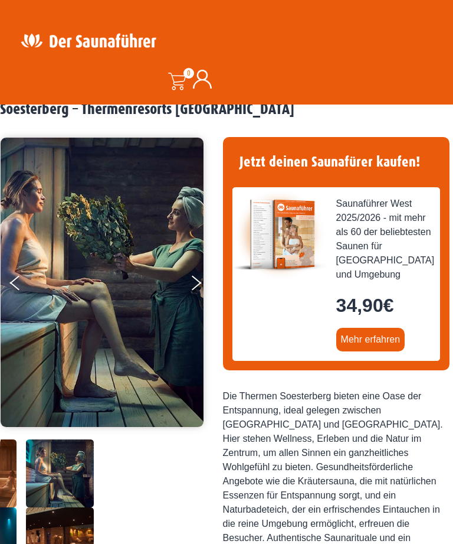
click at [202, 280] on button "Next" at bounding box center [205, 285] width 30 height 30
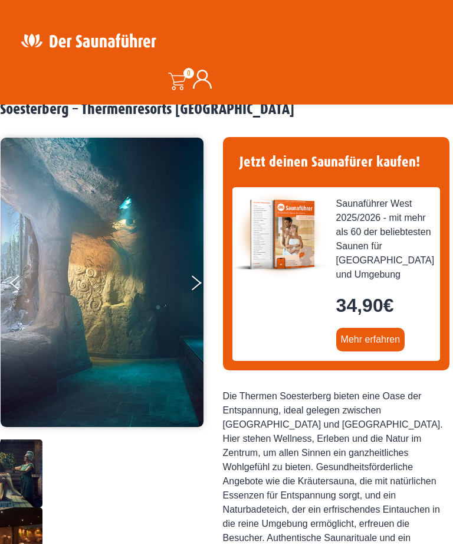
click at [201, 279] on button "Next" at bounding box center [205, 285] width 30 height 30
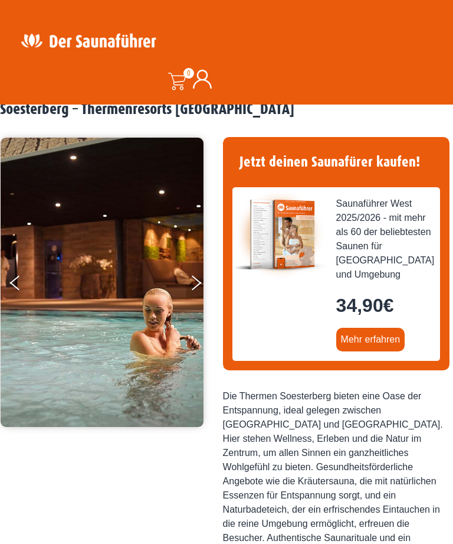
click at [207, 275] on button "Next" at bounding box center [205, 285] width 30 height 30
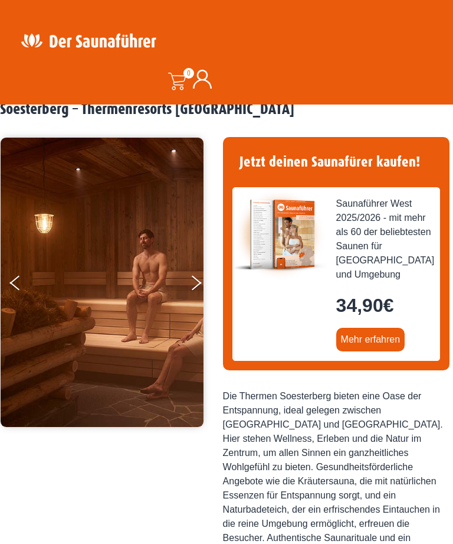
click at [209, 282] on button "Next" at bounding box center [205, 285] width 30 height 30
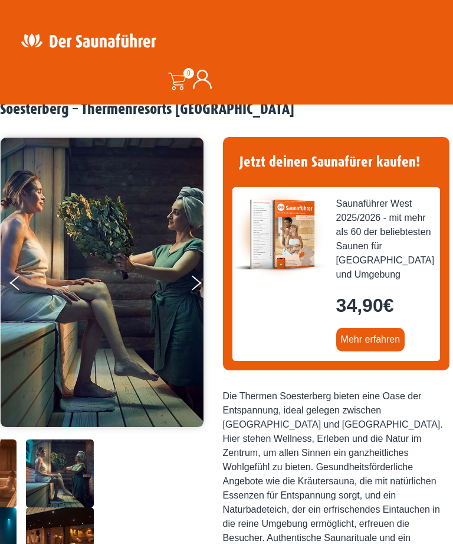
click at [200, 279] on button "Next" at bounding box center [205, 285] width 30 height 30
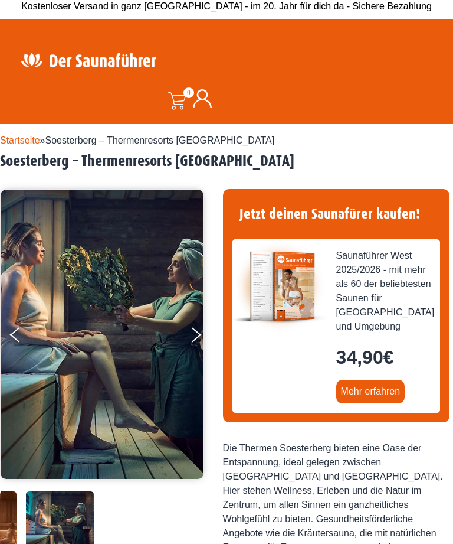
scroll to position [0, 0]
